Goal: Task Accomplishment & Management: Use online tool/utility

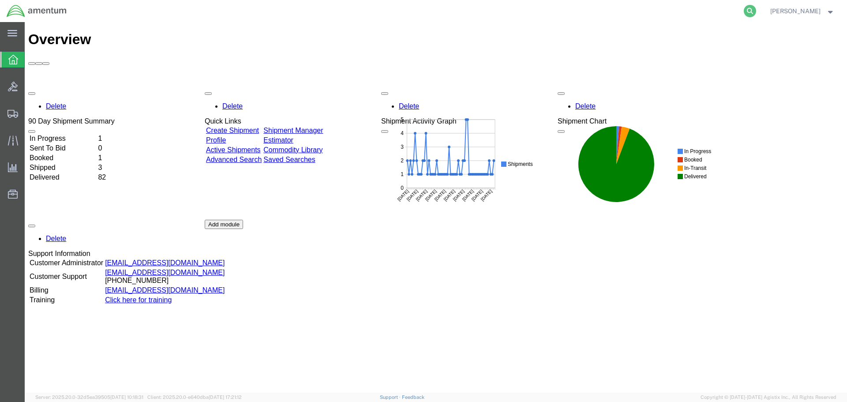
click at [746, 10] on icon at bounding box center [750, 11] width 12 height 12
click at [540, 9] on input "search" at bounding box center [610, 10] width 268 height 21
paste input "SR02-25281-0283"
type input "SR02-25281-0283"
click at [747, 8] on icon at bounding box center [750, 11] width 12 height 12
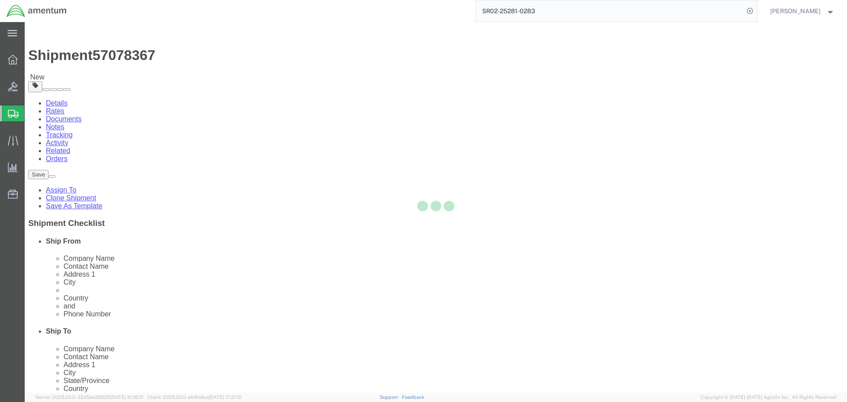
select select "42737"
select select
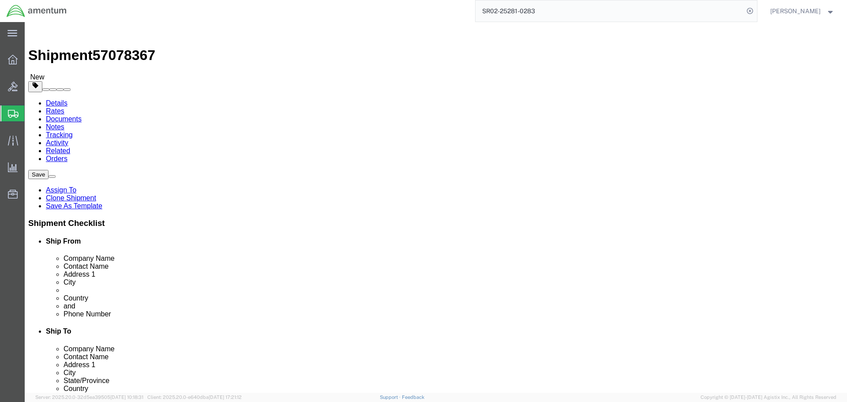
drag, startPoint x: 167, startPoint y: 182, endPoint x: 117, endPoint y: 192, distance: 50.8
click div "Location TACLS_AOR02-[PERSON_NAME], [GEOGRAPHIC_DATA] My Profile Location [PHON…"
type input "[PERSON_NAME]"
click span
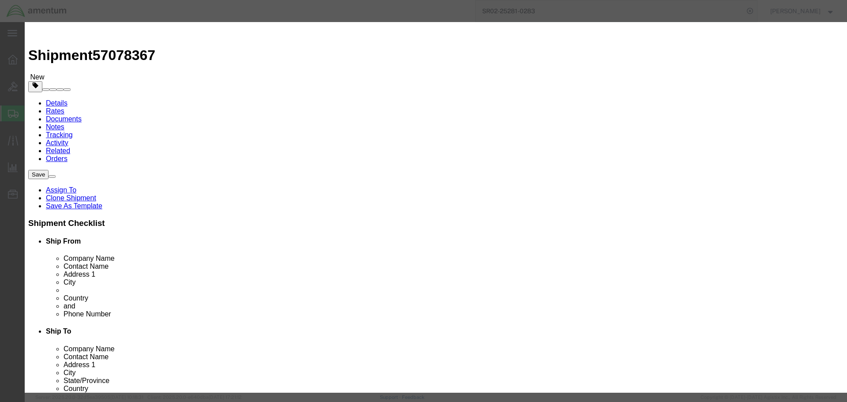
scroll to position [7988, 0]
drag, startPoint x: 384, startPoint y: 24, endPoint x: 307, endPoint y: 27, distance: 76.4
click h3 "Choose address"
drag, startPoint x: 413, startPoint y: 361, endPoint x: 328, endPoint y: 28, distance: 343.9
click h3 "Choose address"
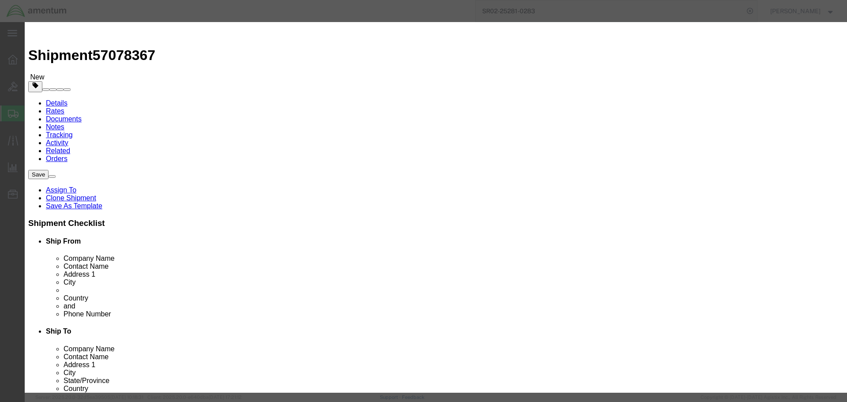
scroll to position [7768, 0]
click h3 "Choose address"
click icon "button"
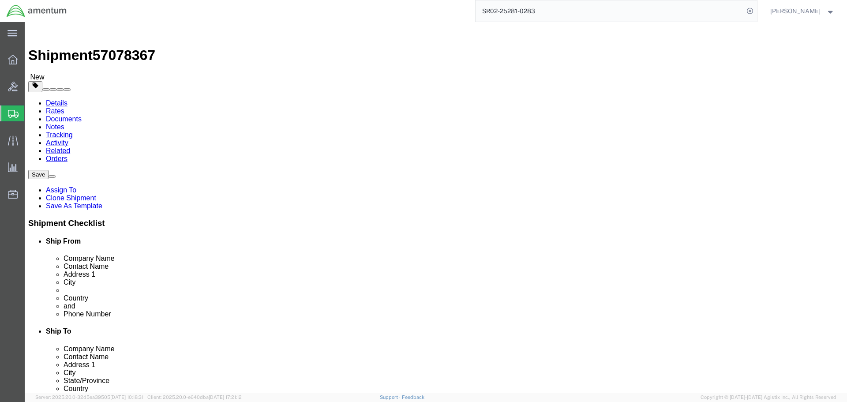
click span
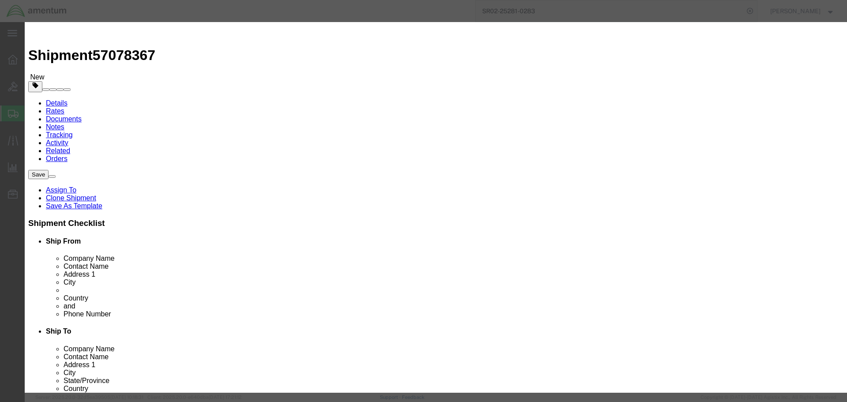
click link "A"
drag, startPoint x: 573, startPoint y: 22, endPoint x: 516, endPoint y: 32, distance: 57.8
click h3 "Choose address"
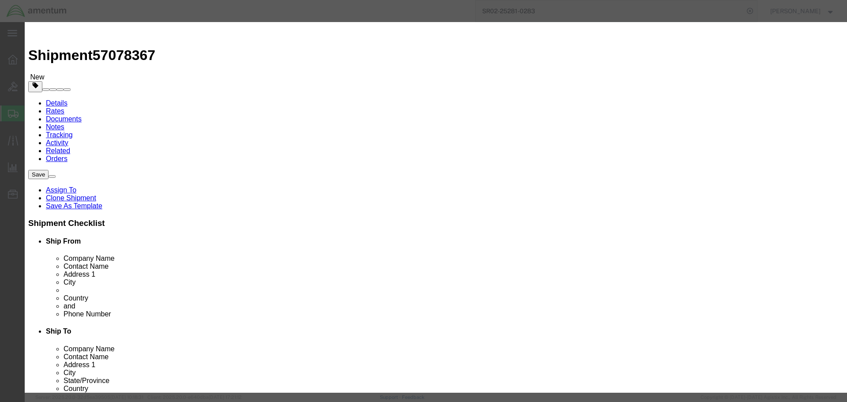
click icon "button"
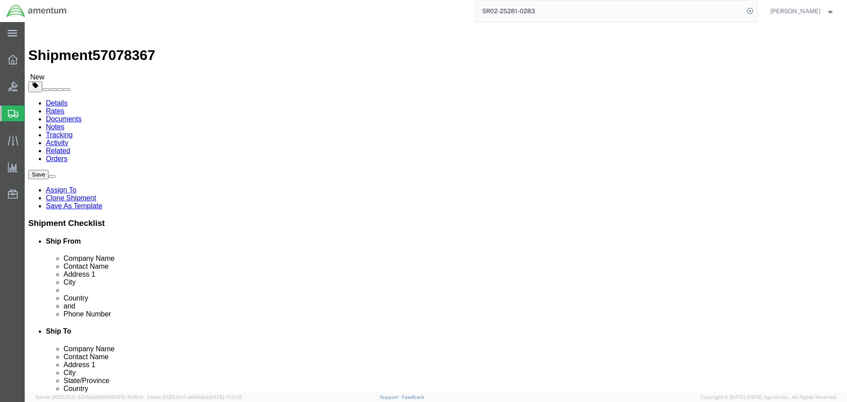
click input "text"
type input "[PHONE_NUMBER]"
click input "text"
type input "a"
type input "AVGROUP INC"
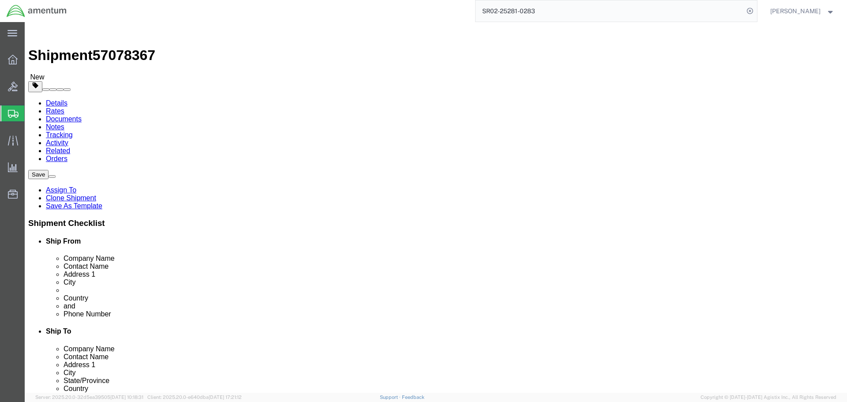
click button "Rate Shipment"
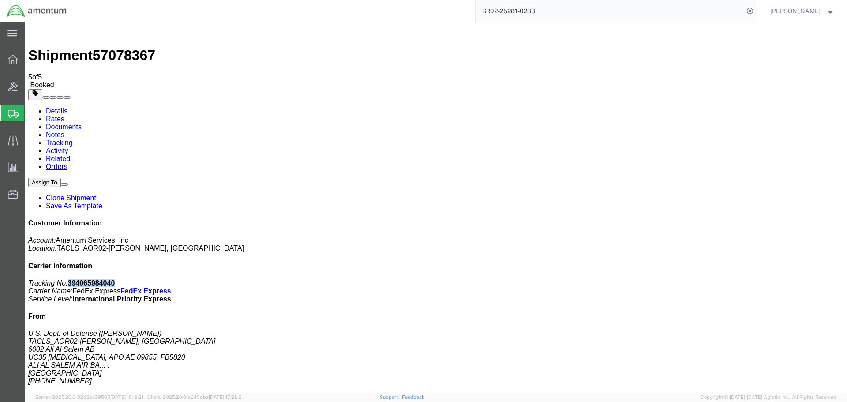
drag, startPoint x: 771, startPoint y: 134, endPoint x: 723, endPoint y: 140, distance: 47.6
click at [723, 279] on p "Tracking No: 394065984040 Carrier Name: FedEx Express FedEx Express Service Lev…" at bounding box center [436, 291] width 816 height 24
copy b "394065984040"
